Goal: Task Accomplishment & Management: Complete application form

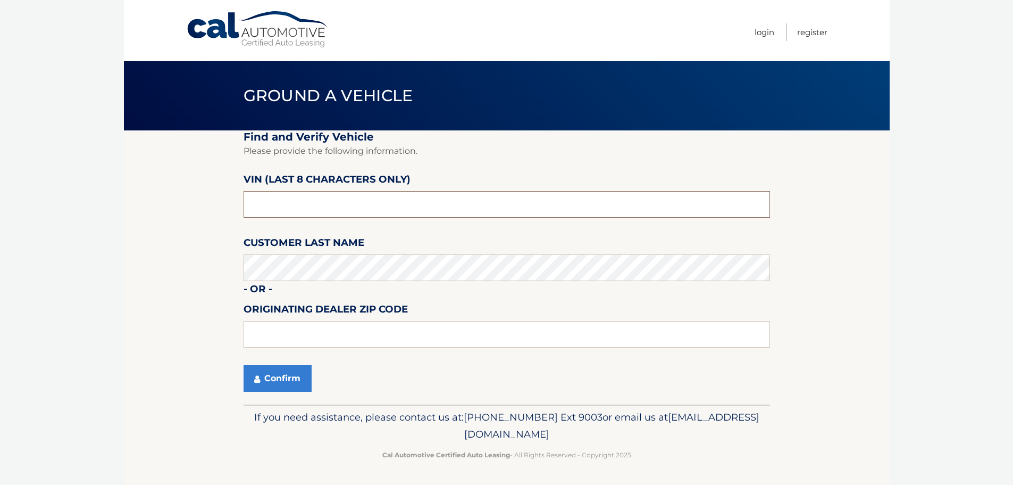
click at [319, 204] on input "text" at bounding box center [507, 204] width 527 height 27
type input "n*******"
type input "ND506745"
type input "15146"
click at [188, 290] on section "Find and Verify Vehicle Please provide the following information. VIN (last 8 c…" at bounding box center [507, 267] width 766 height 274
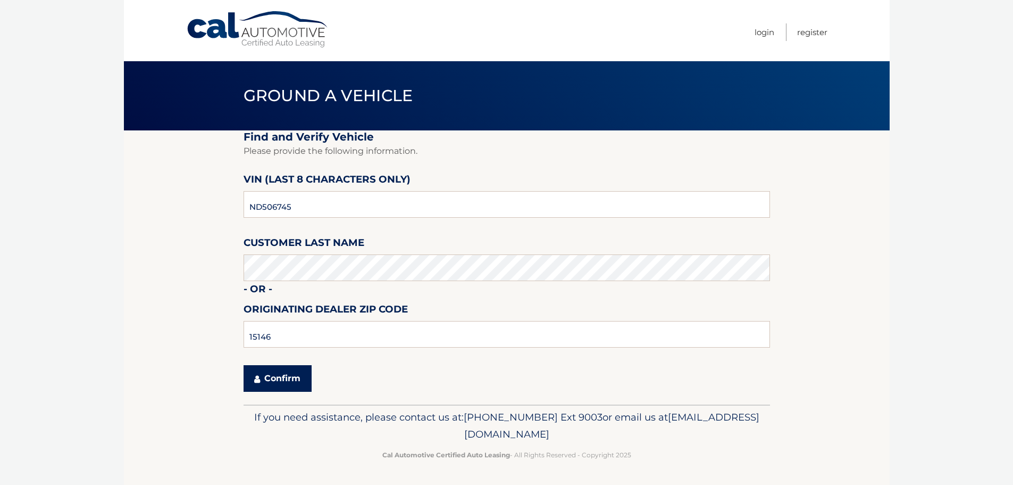
click at [270, 382] on button "Confirm" at bounding box center [278, 378] width 68 height 27
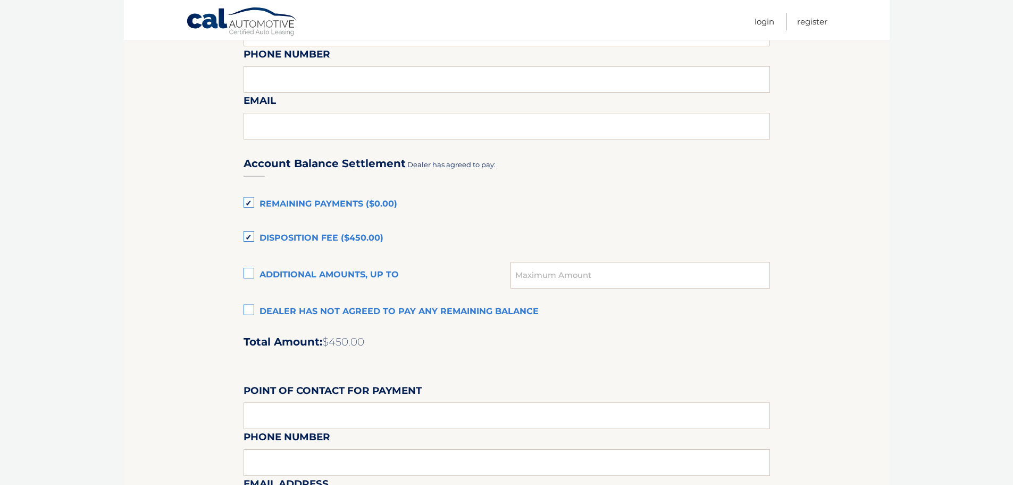
scroll to position [638, 0]
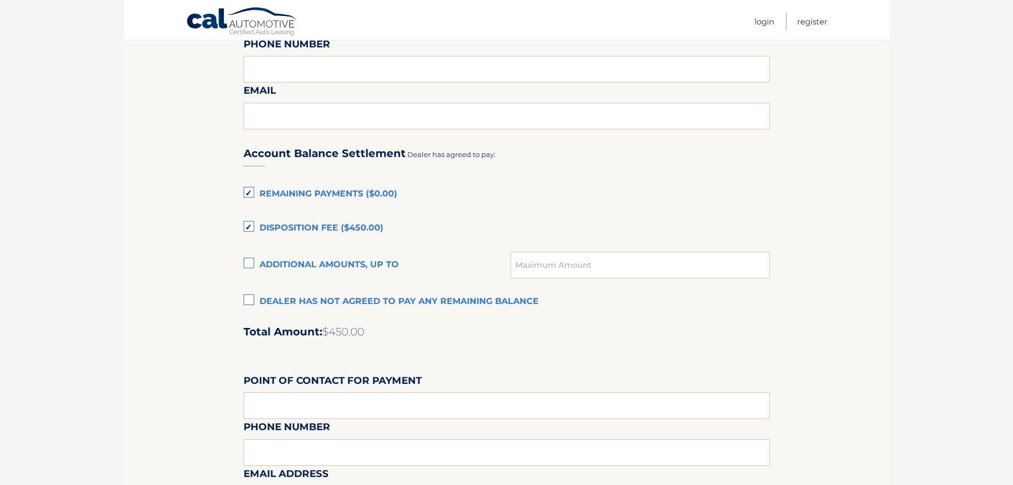
click at [252, 301] on label "Dealer has not agreed to pay any remaining balance" at bounding box center [507, 301] width 527 height 21
click at [0, 0] on input "Dealer has not agreed to pay any remaining balance" at bounding box center [0, 0] width 0 height 0
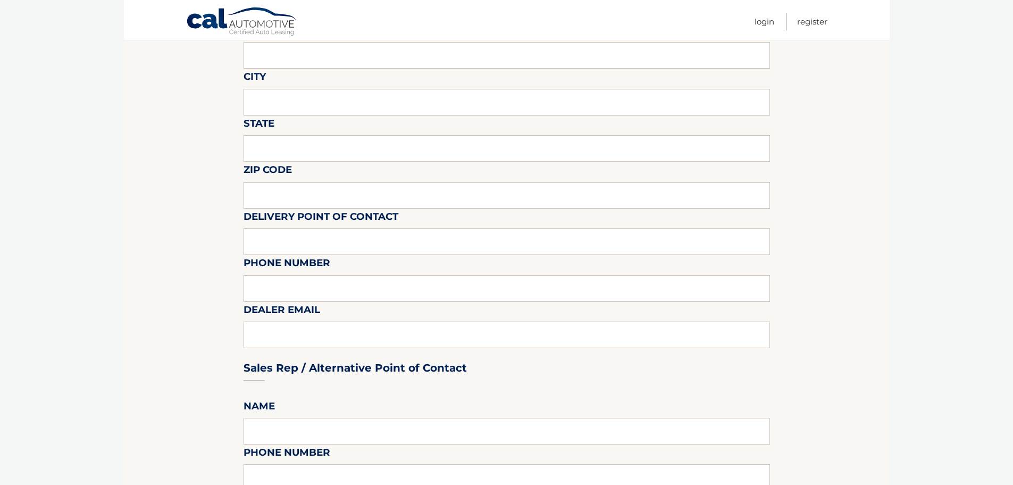
scroll to position [71, 0]
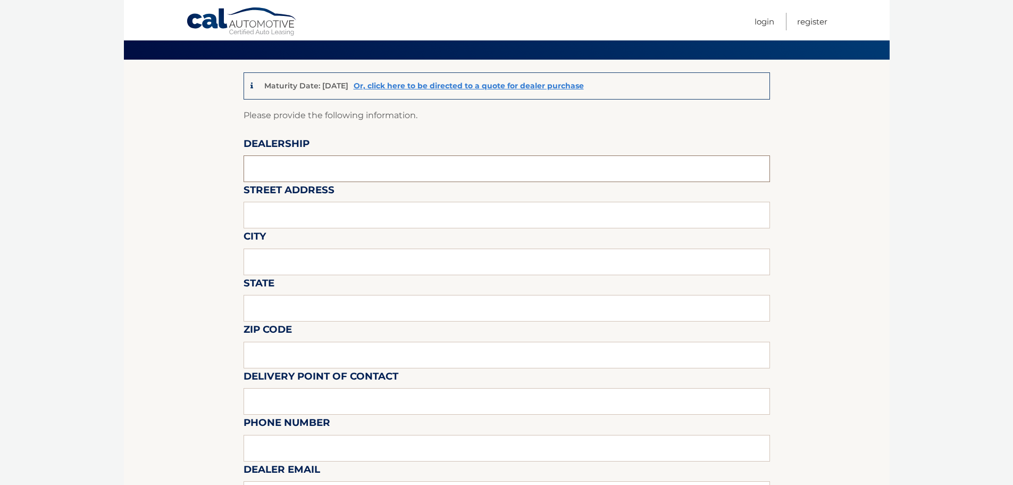
click at [311, 171] on input "text" at bounding box center [507, 168] width 527 height 27
type input "MONROEVILLE CHRYSLER JEEP"
type input "3651 WILLIAM PENN HIGHWAY"
type input "MONROEVILLE"
type input "PA"
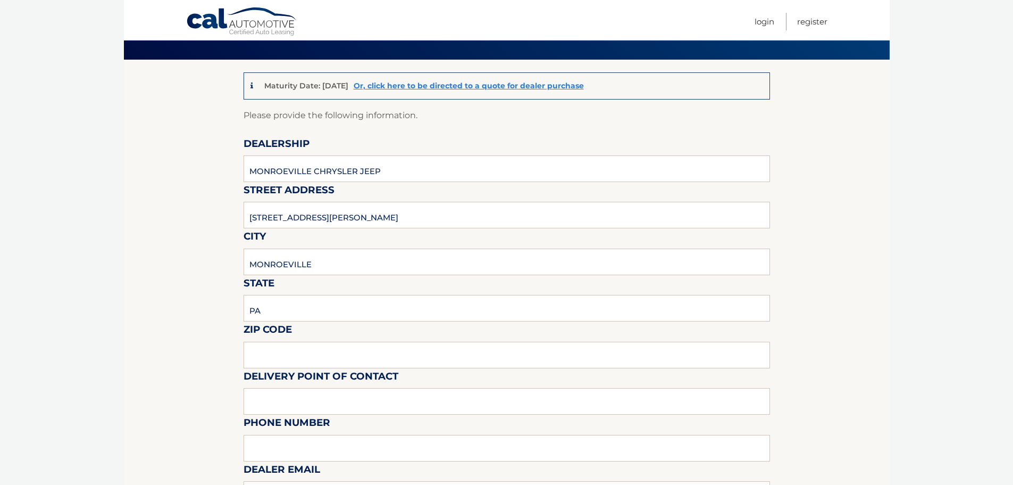
type input "15146"
type input "RAY NETZEL"
type input "4128561422"
type input "rnetzel@monroevillechryslerjeep.com"
type input "STEVE BERKOWITZ"
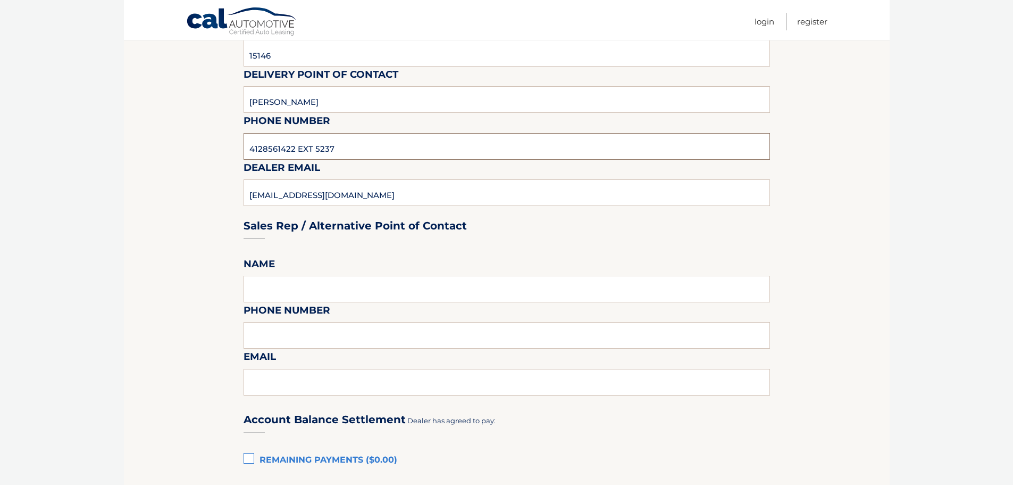
scroll to position [390, 0]
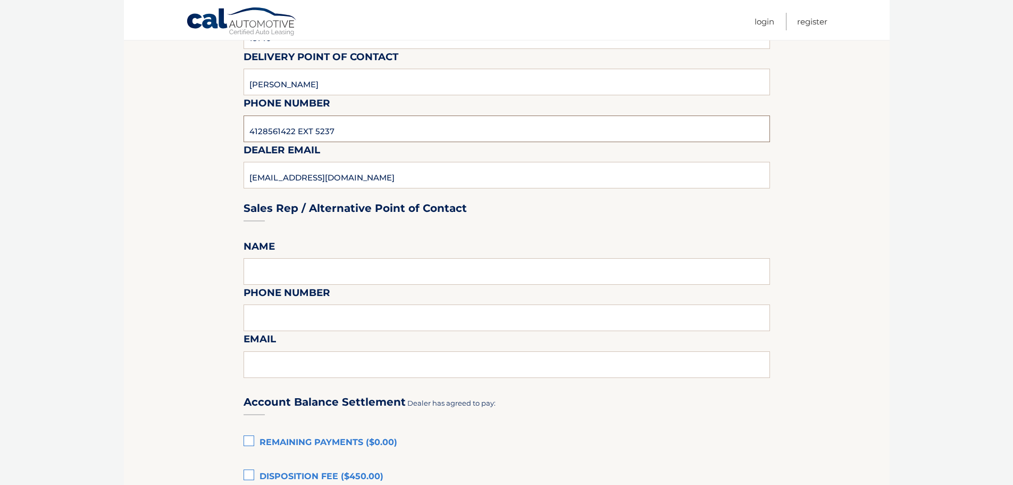
type input "4128561422 EXT 5237"
type input "SBERKOWITZ@MONROEVILLEDODGE.COM"
type input "STEVE BERKOWITZ"
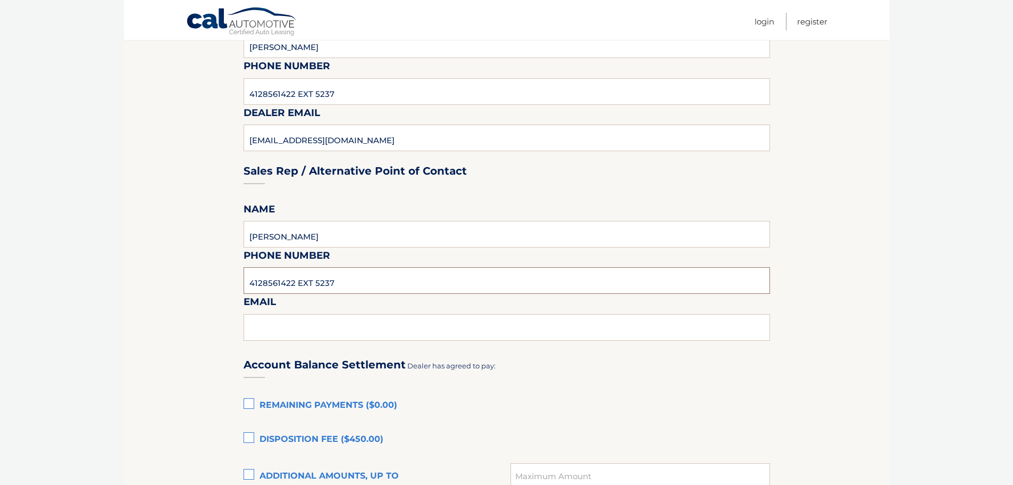
scroll to position [532, 0]
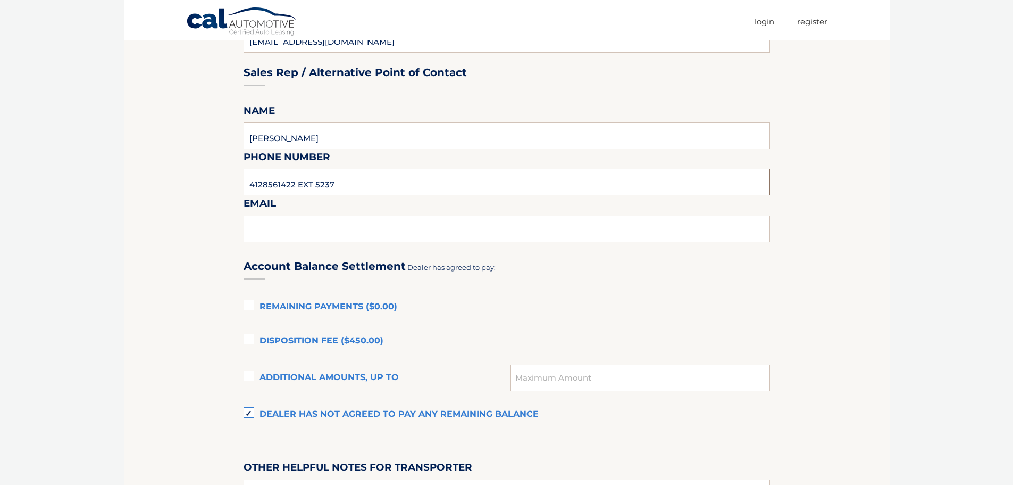
type input "4128561422 EXT 5237"
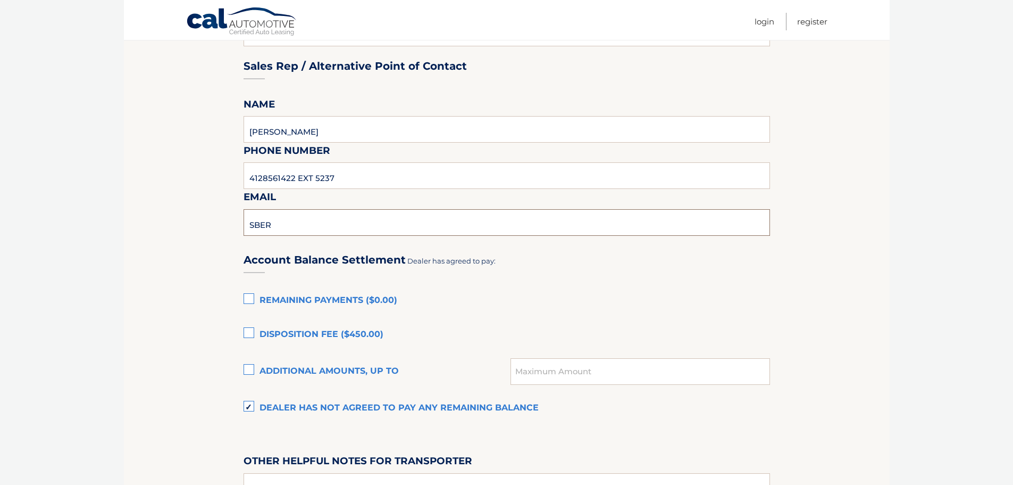
type input "SBERKOWITZ@MONROEVILLEDODGE.COM"
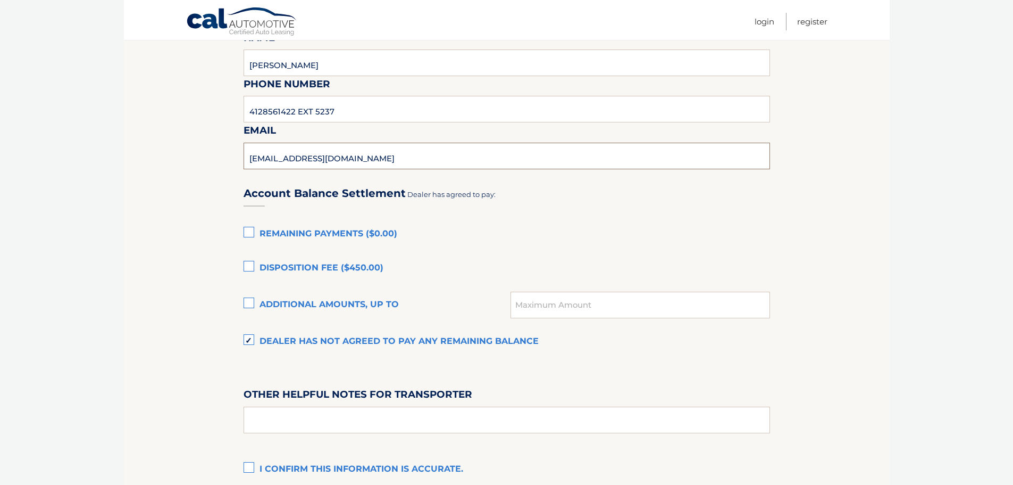
scroll to position [727, 0]
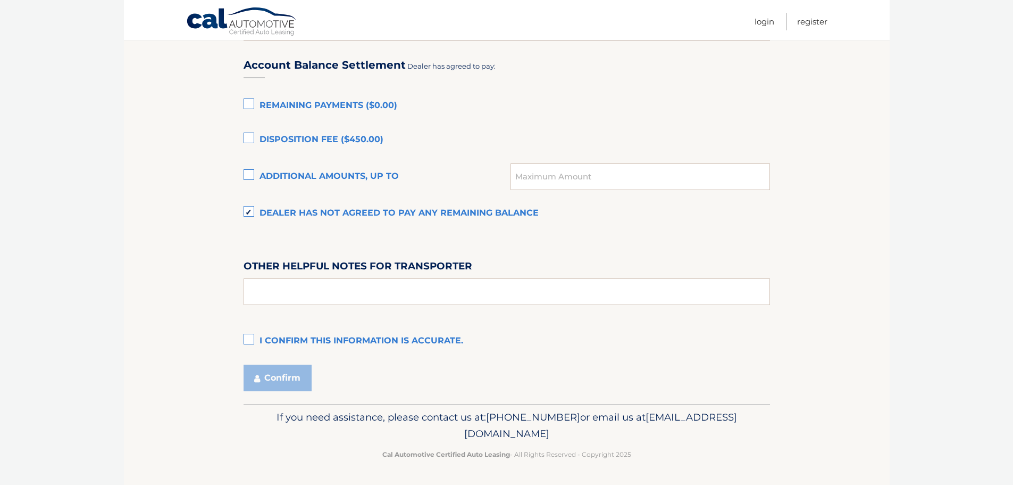
drag, startPoint x: 293, startPoint y: 310, endPoint x: 296, endPoint y: 297, distance: 13.7
click at [294, 305] on div "Account Balance Settlement Dealer has agreed to pay: Remaining Payments ($0.00)…" at bounding box center [507, 198] width 527 height 306
click at [296, 294] on input "text" at bounding box center [507, 291] width 527 height 27
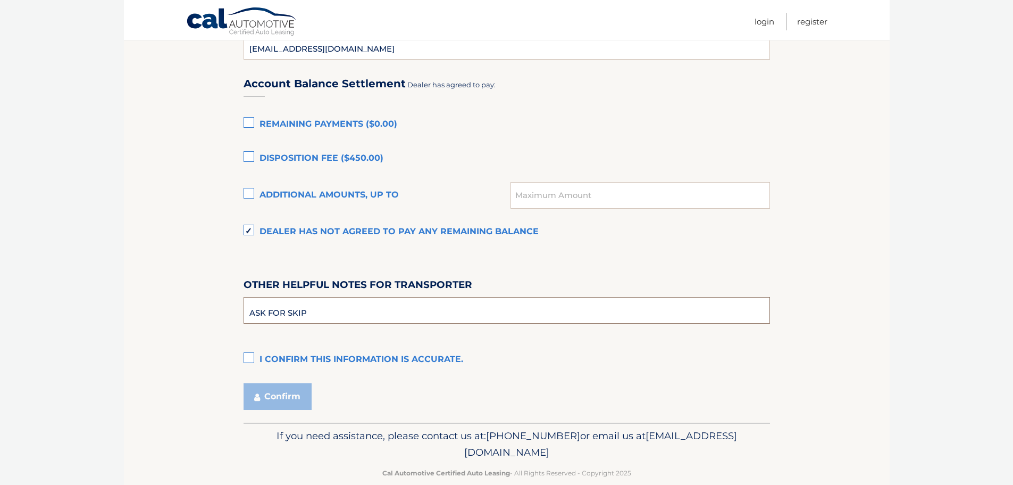
scroll to position [691, 0]
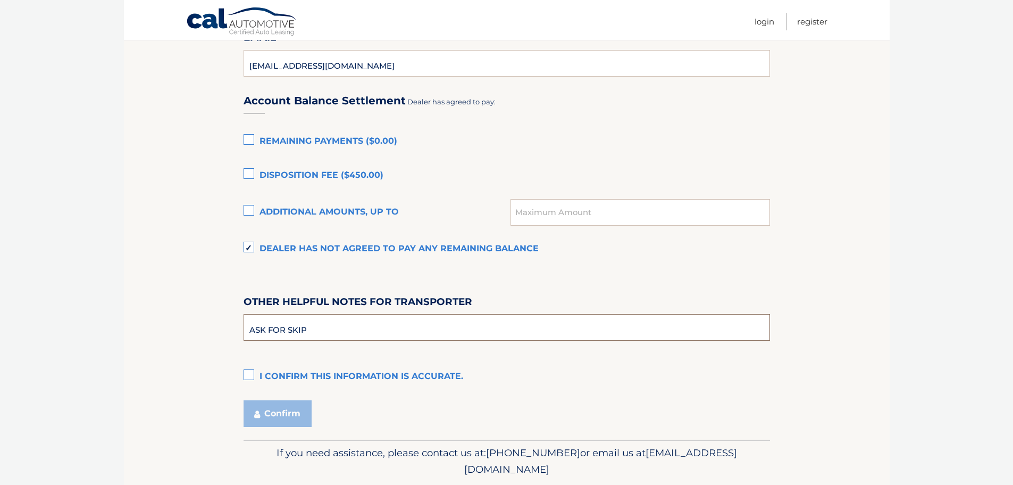
type input "ASK FOR SKIP"
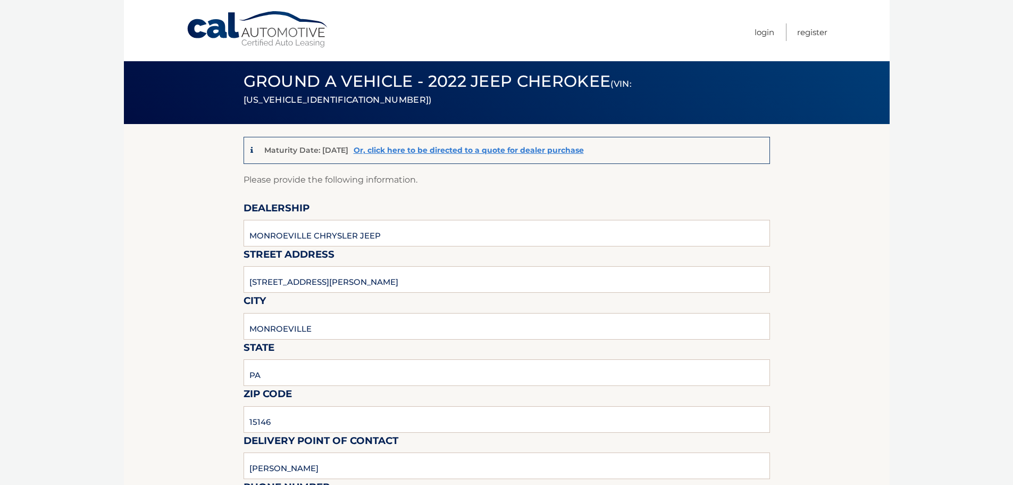
scroll to position [0, 0]
